Goal: Check status: Check status

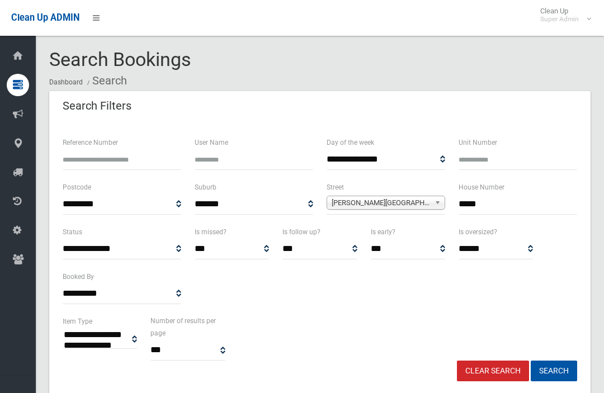
select select
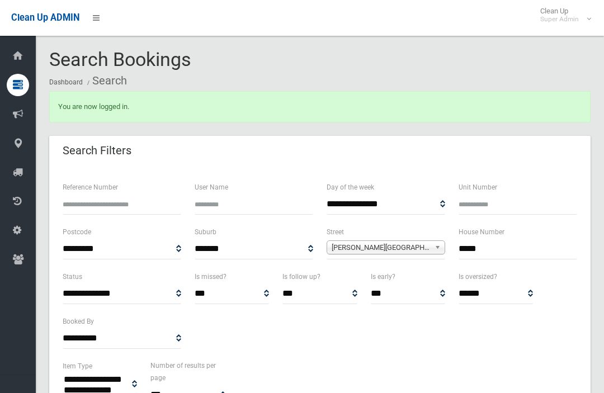
select select
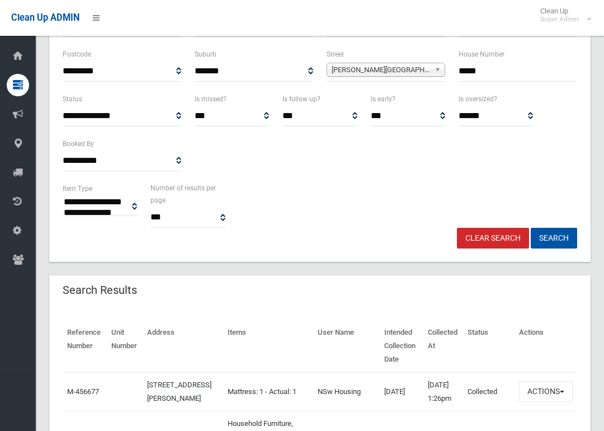
scroll to position [178, 0]
click at [507, 243] on link "Clear Search" at bounding box center [493, 237] width 72 height 21
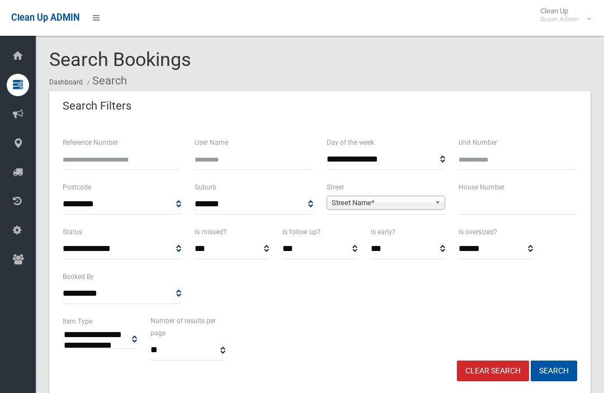
select select
click at [160, 157] on input "Reference Number" at bounding box center [122, 159] width 119 height 21
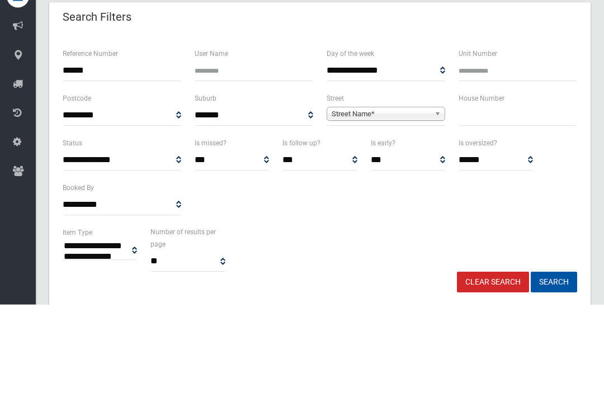
type input "******"
click at [554, 361] on button "Search" at bounding box center [554, 371] width 46 height 21
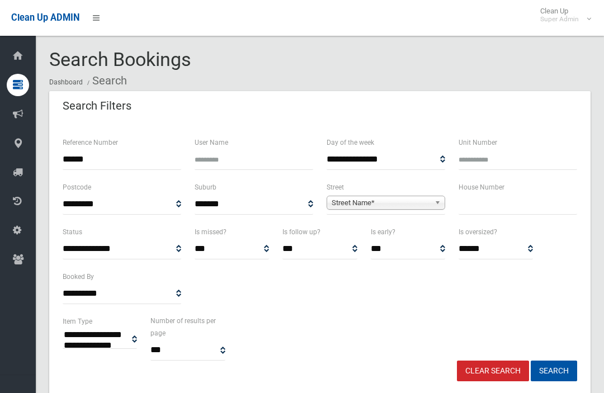
select select
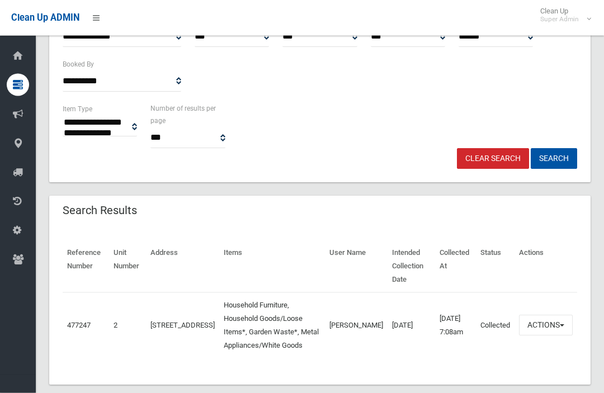
scroll to position [213, 0]
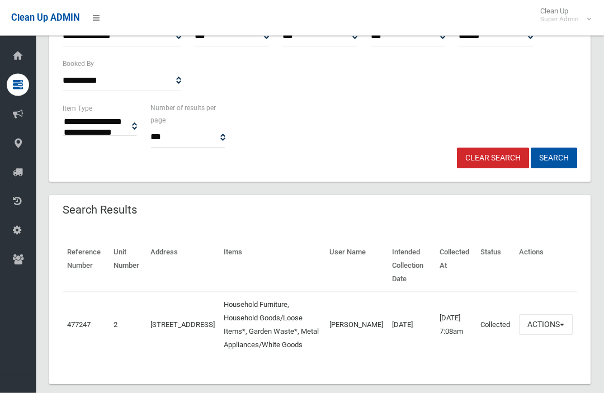
click at [76, 321] on link "477247" at bounding box center [78, 325] width 23 height 8
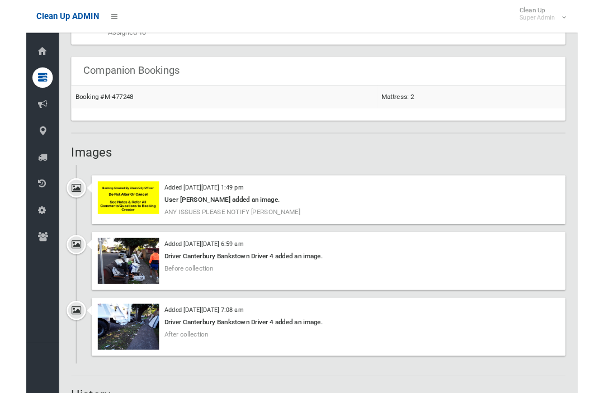
scroll to position [702, 0]
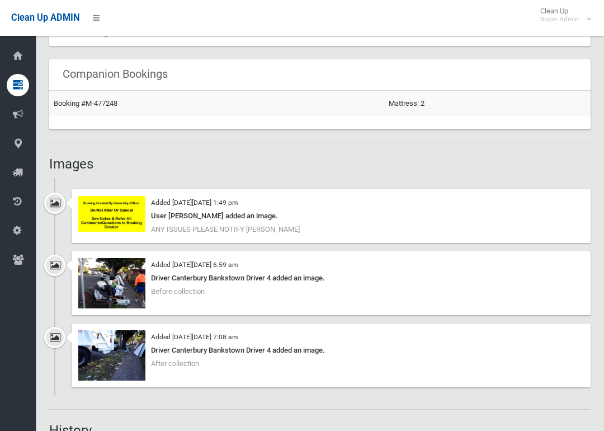
click at [100, 355] on img at bounding box center [111, 355] width 67 height 50
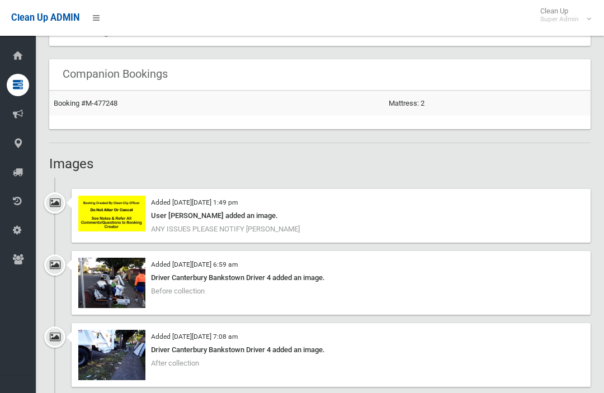
click at [101, 277] on img at bounding box center [111, 283] width 67 height 50
